Goal: Task Accomplishment & Management: Use online tool/utility

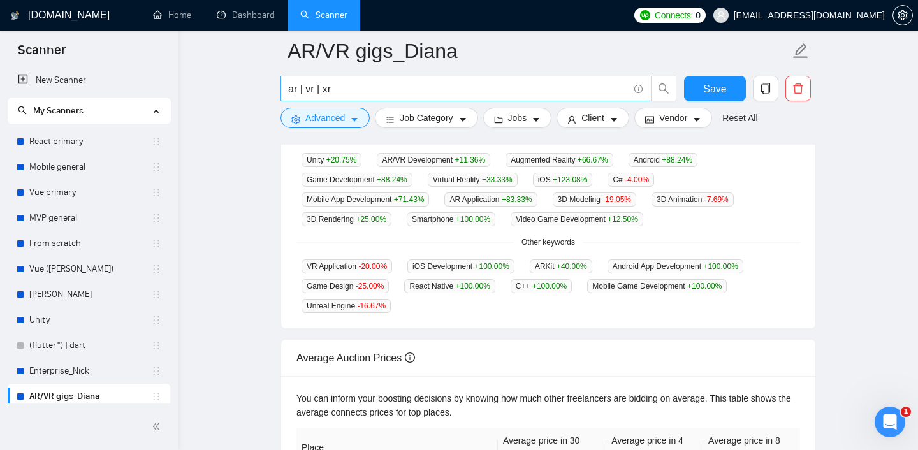
scroll to position [6, 0]
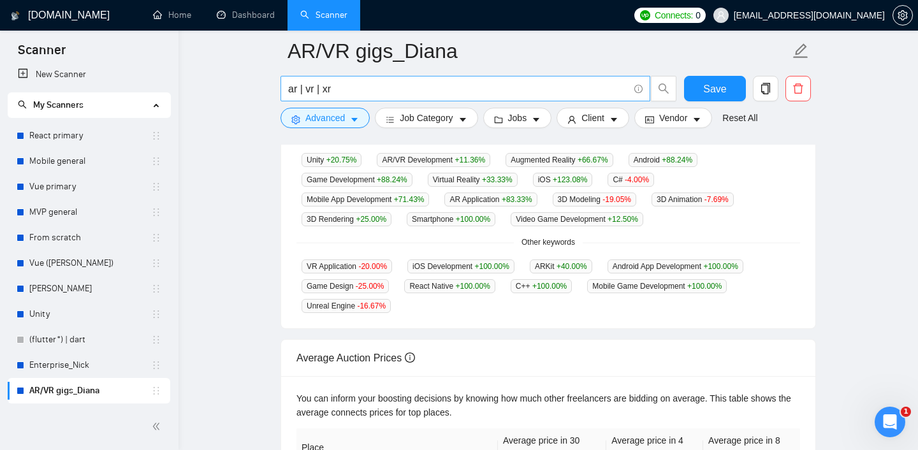
click at [465, 87] on input "ar | vr | xr" at bounding box center [458, 89] width 340 height 16
click at [43, 71] on link "New Scanner" at bounding box center [89, 75] width 142 height 26
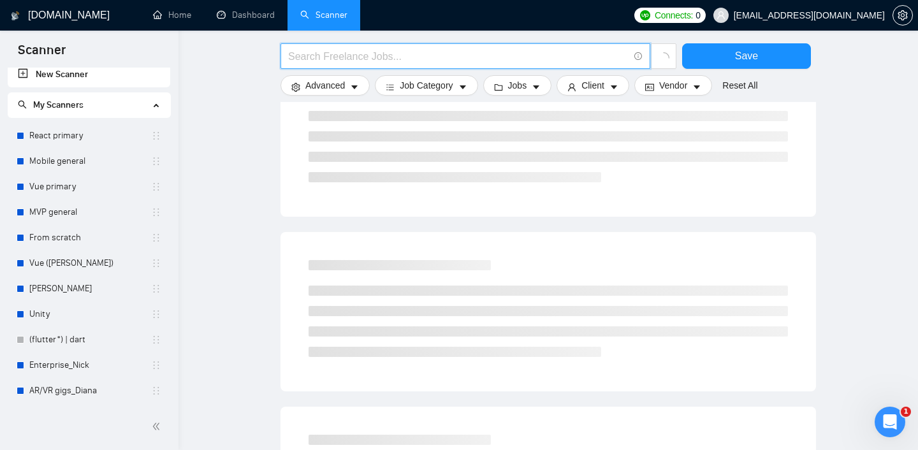
click at [404, 54] on input "text" at bounding box center [458, 56] width 340 height 16
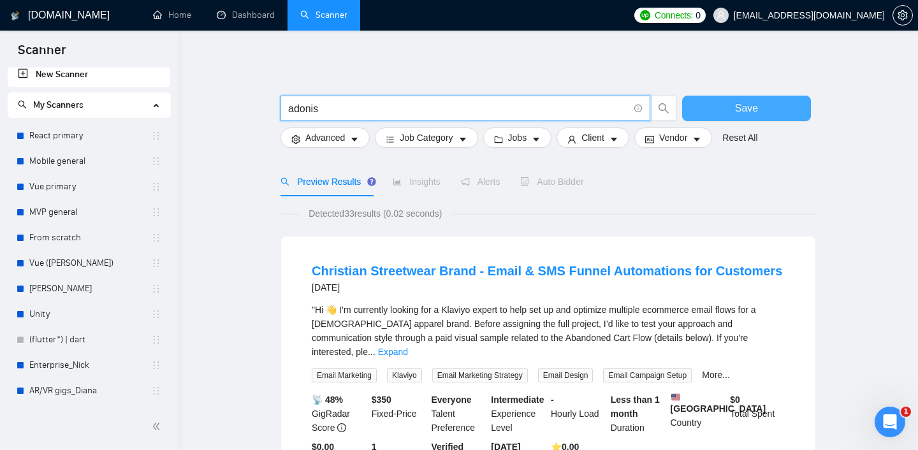
type input "adonis"
click at [730, 106] on button "Save" at bounding box center [746, 109] width 129 height 26
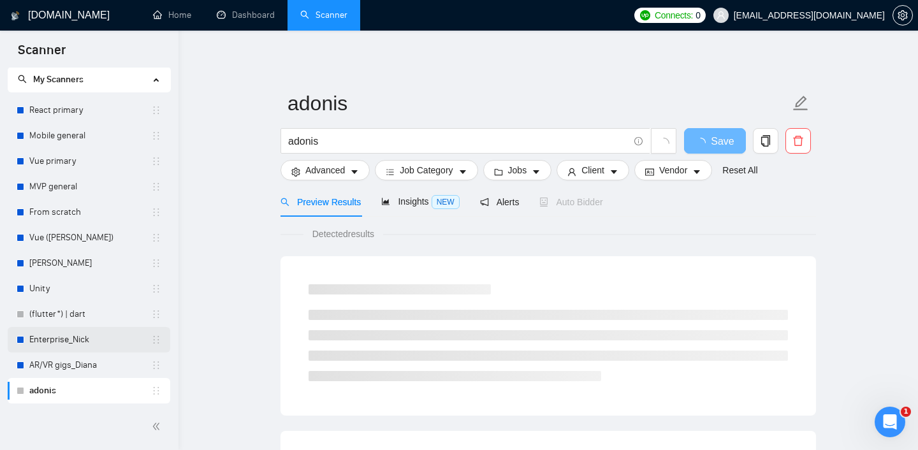
scroll to position [24, 0]
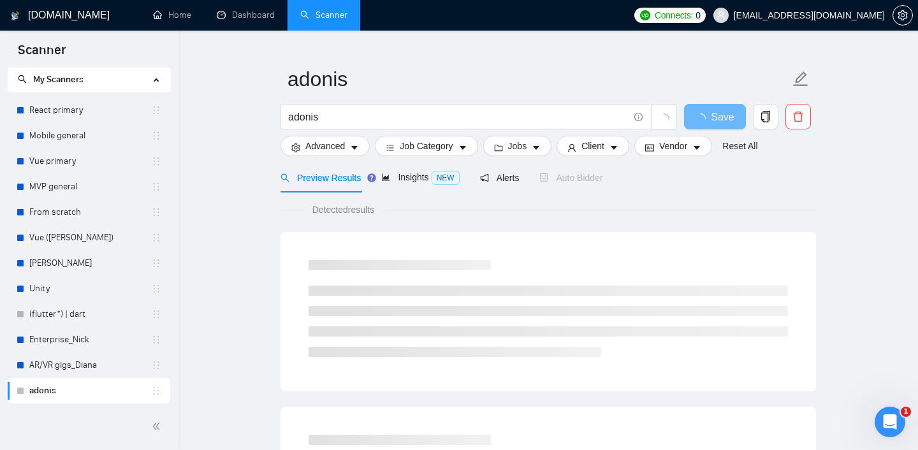
click at [76, 395] on link "adonis" at bounding box center [90, 391] width 122 height 26
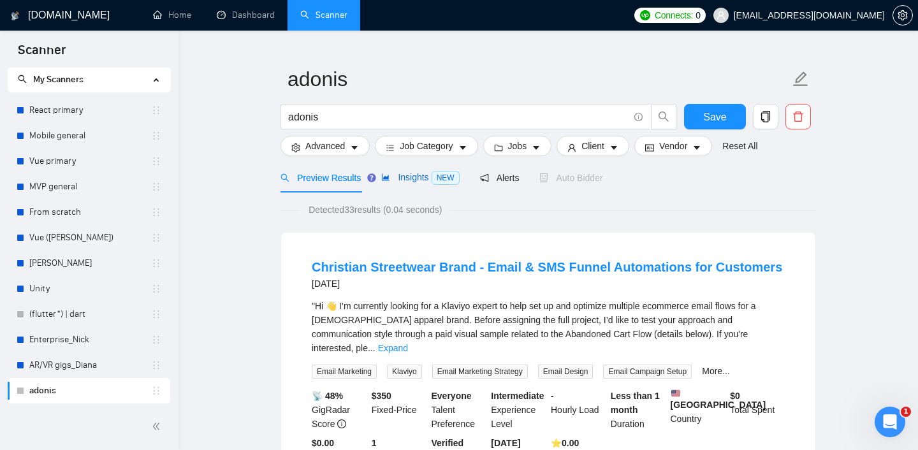
click at [409, 174] on span "Insights NEW" at bounding box center [420, 177] width 78 height 10
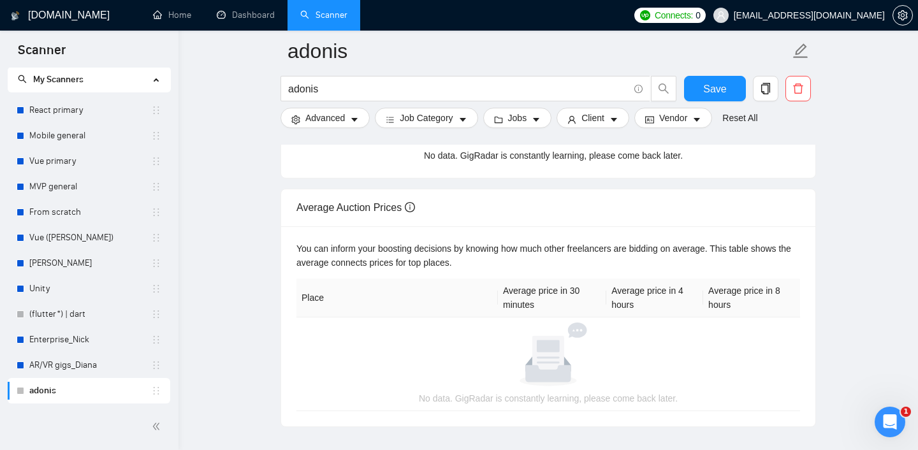
scroll to position [363, 0]
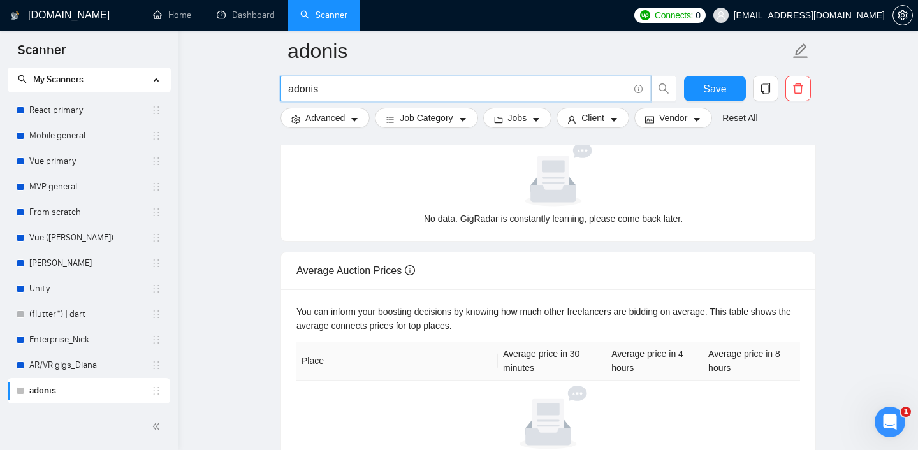
click at [338, 92] on input "adonis" at bounding box center [458, 89] width 340 height 16
type input "adonis*"
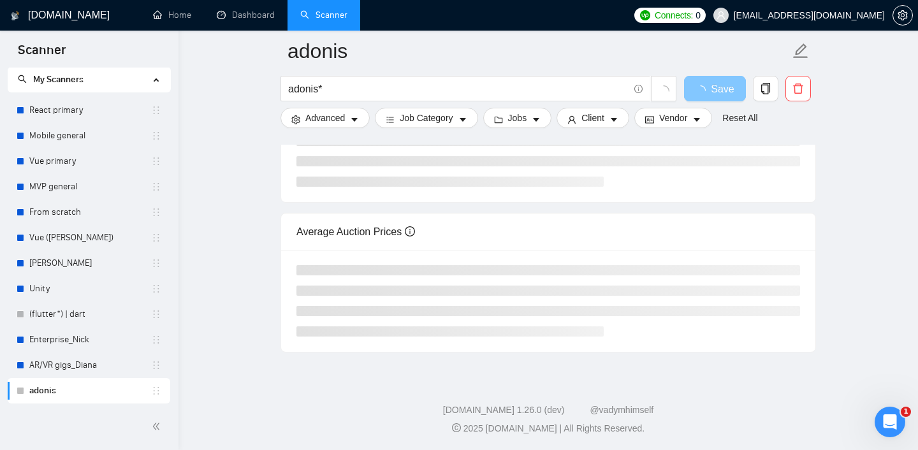
click at [703, 89] on icon "loading" at bounding box center [700, 90] width 13 height 13
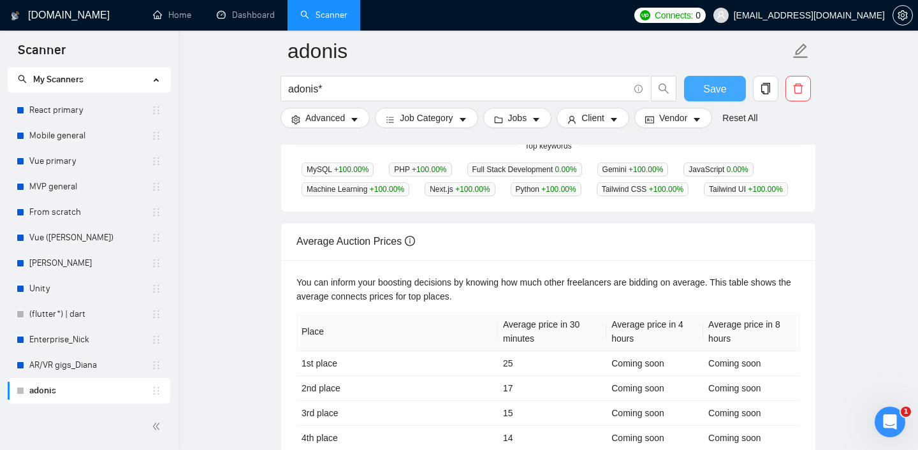
scroll to position [425, 0]
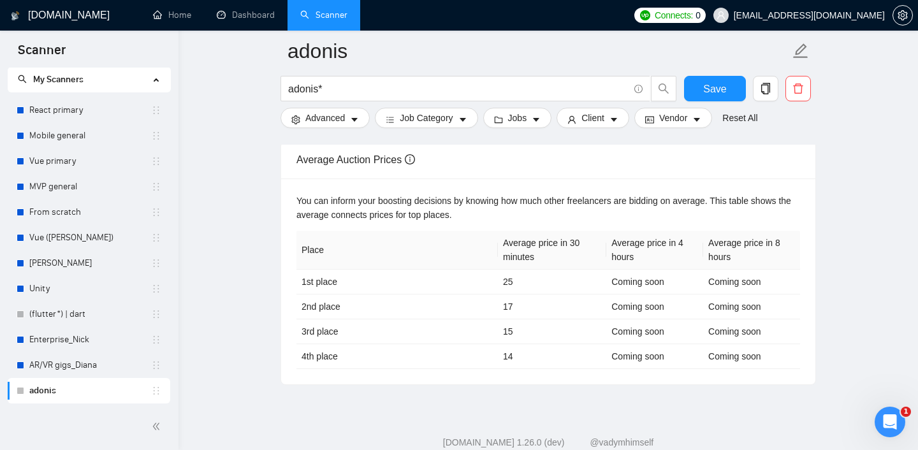
click at [151, 393] on icon "holder" at bounding box center [156, 391] width 10 height 10
click at [803, 96] on button "button" at bounding box center [798, 89] width 26 height 26
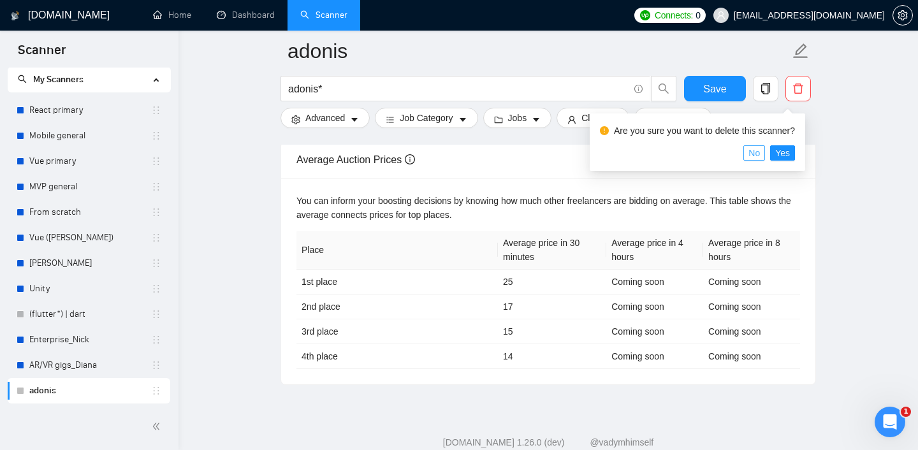
click at [765, 150] on button "No" at bounding box center [754, 152] width 22 height 15
